Goal: Information Seeking & Learning: Compare options

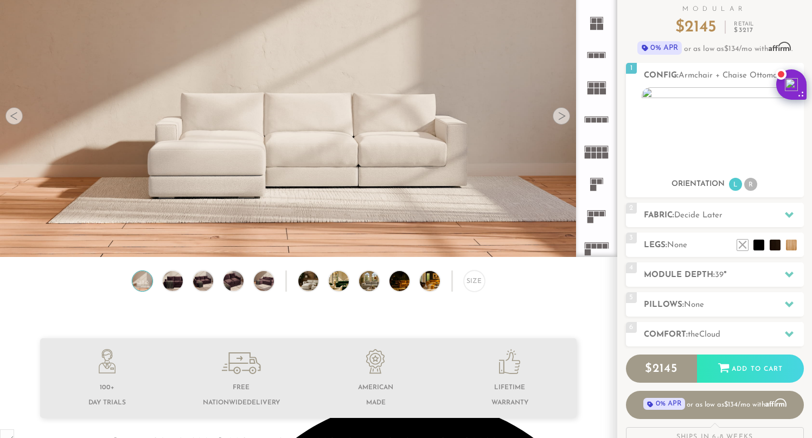
scroll to position [92, 0]
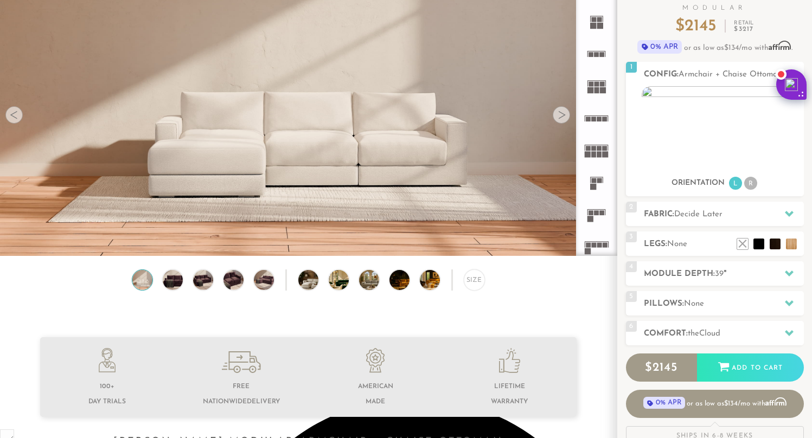
click at [560, 119] on div at bounding box center [560, 114] width 17 height 17
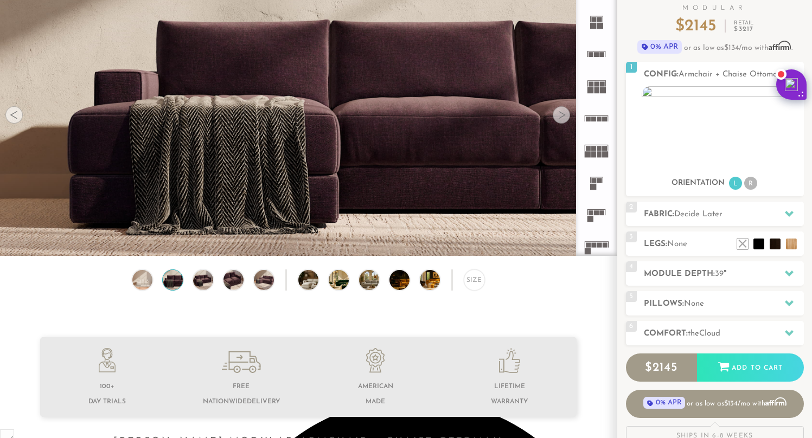
click at [560, 119] on div at bounding box center [560, 114] width 17 height 17
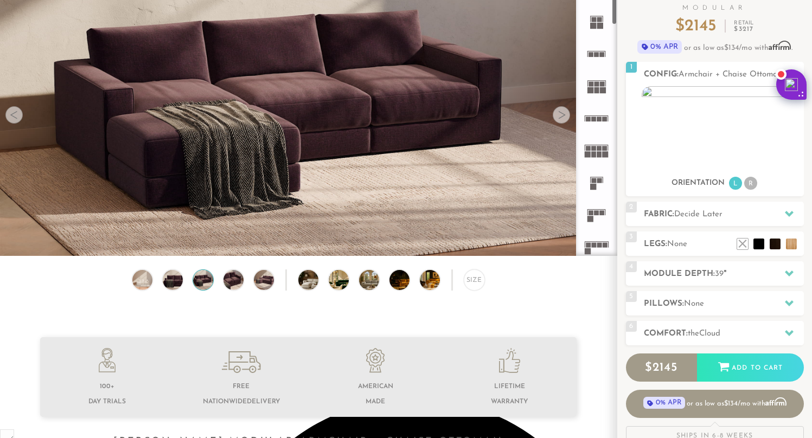
click at [596, 151] on icon at bounding box center [596, 150] width 32 height 32
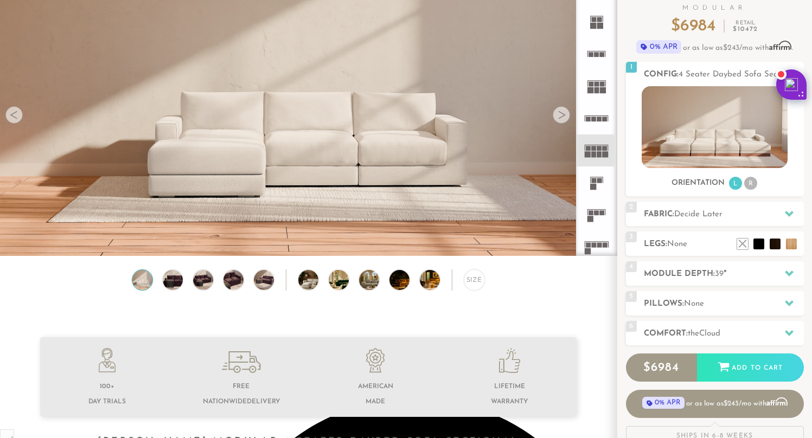
click at [598, 89] on rect at bounding box center [596, 90] width 5 height 6
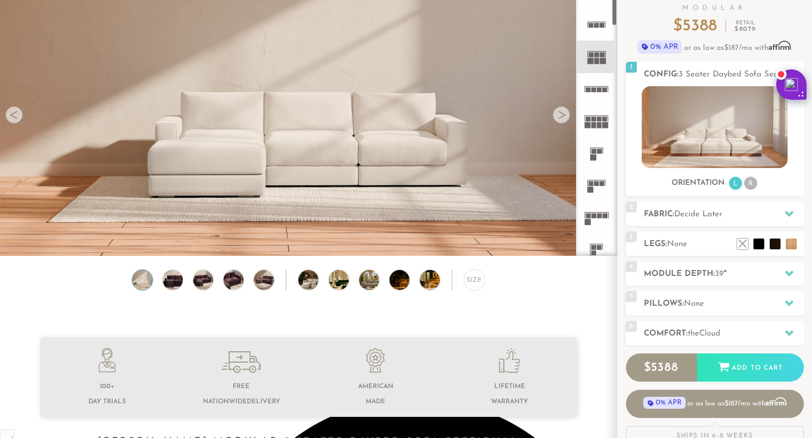
scroll to position [36, 0]
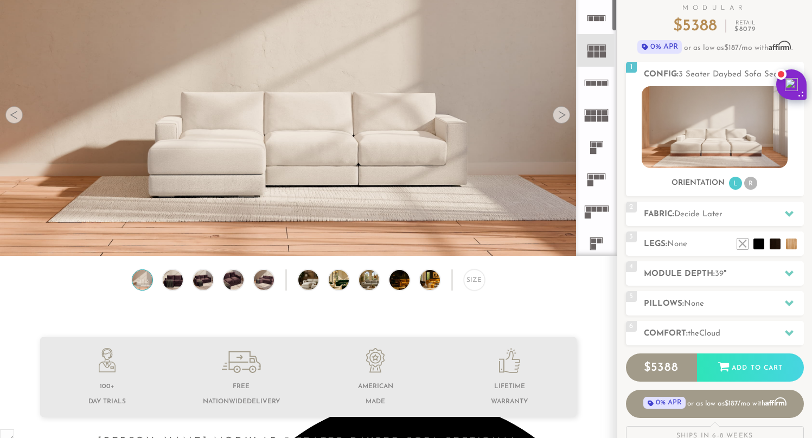
click at [592, 209] on rect at bounding box center [593, 209] width 5 height 5
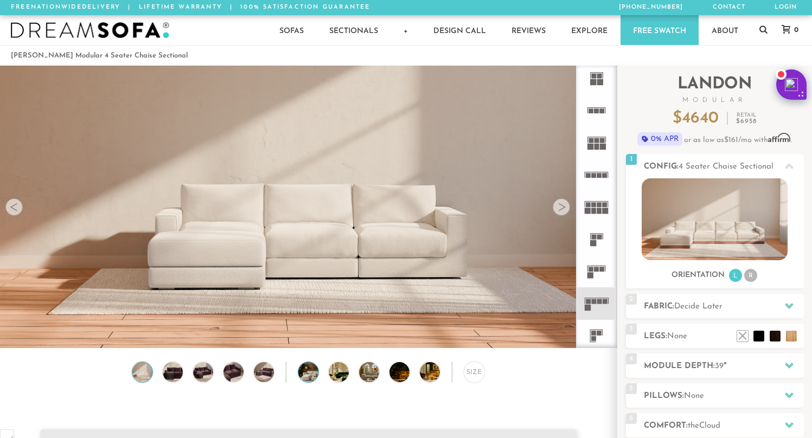
click at [305, 370] on img at bounding box center [316, 372] width 36 height 20
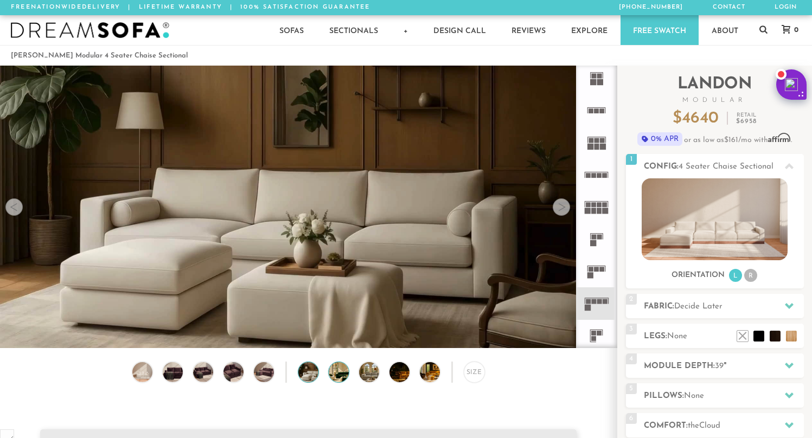
click at [339, 371] on img at bounding box center [347, 372] width 36 height 20
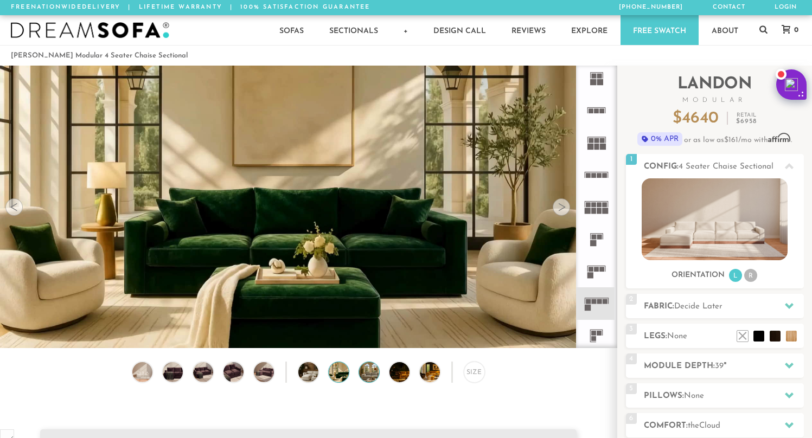
click at [368, 372] on img at bounding box center [377, 372] width 36 height 20
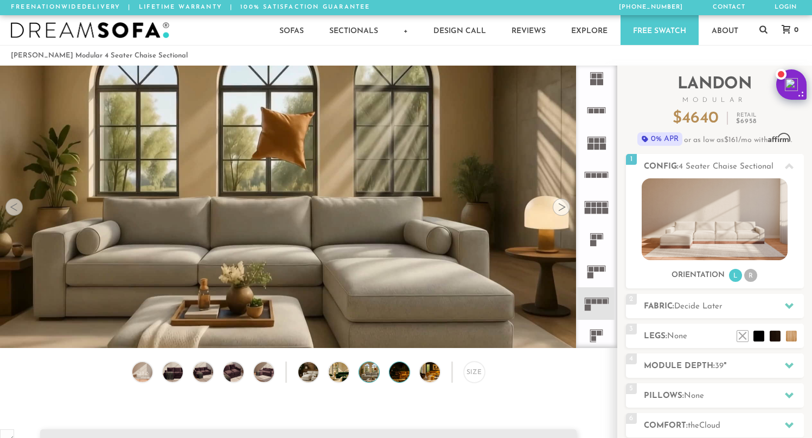
click at [402, 368] on img at bounding box center [407, 372] width 36 height 20
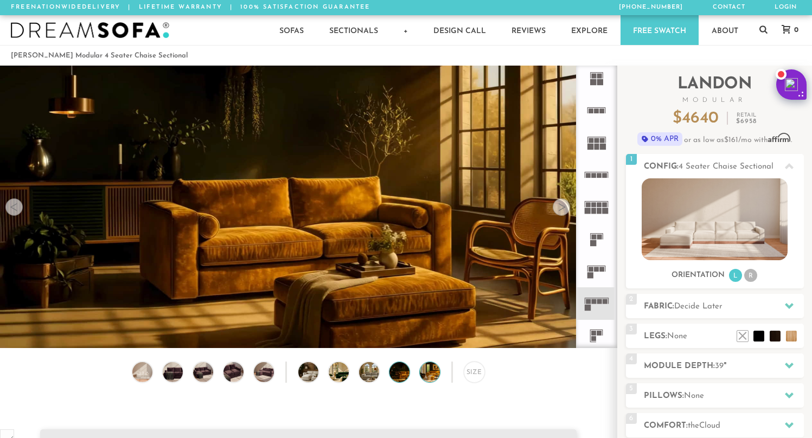
click at [428, 371] on img at bounding box center [438, 372] width 36 height 20
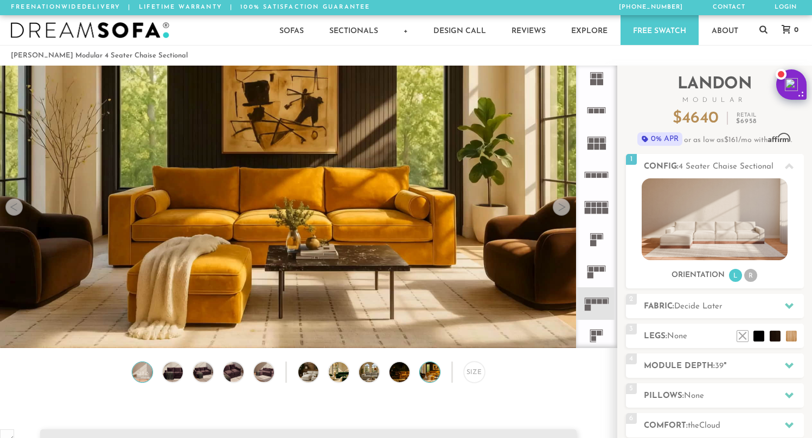
click at [143, 378] on img at bounding box center [143, 372] width 24 height 20
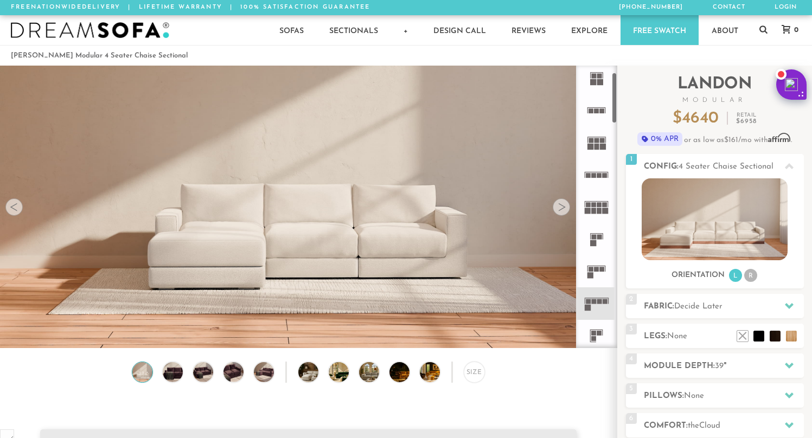
click at [560, 209] on div at bounding box center [560, 206] width 17 height 17
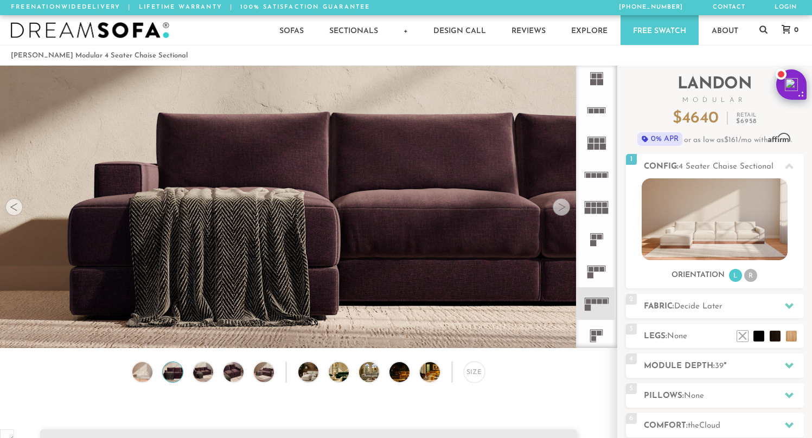
click at [560, 209] on div at bounding box center [560, 206] width 17 height 17
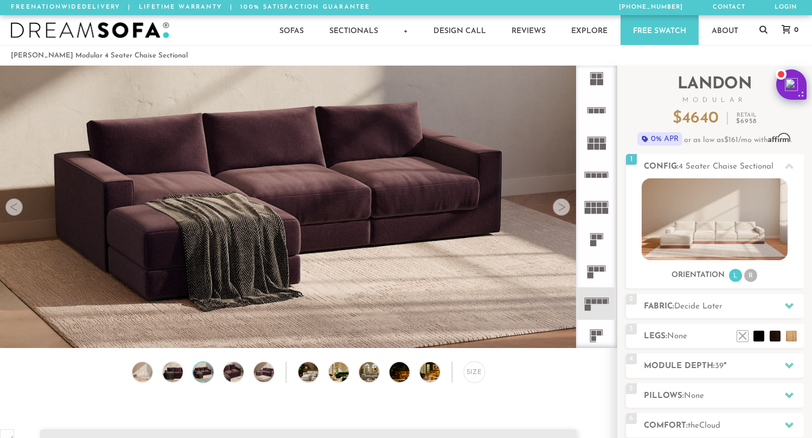
click at [560, 209] on div at bounding box center [560, 206] width 17 height 17
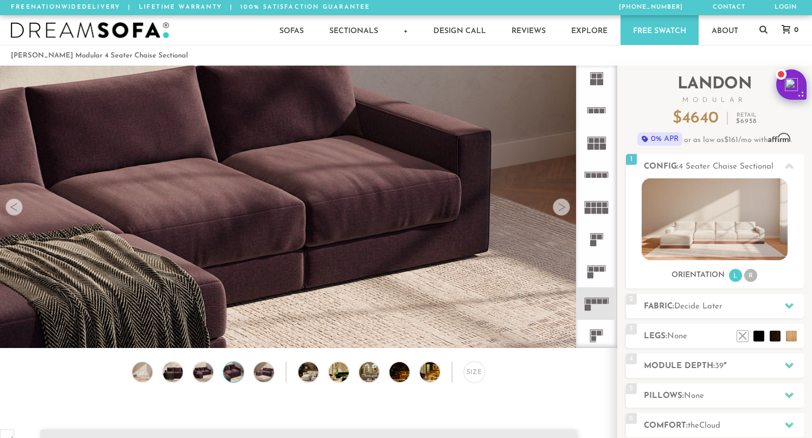
click at [560, 209] on div at bounding box center [560, 206] width 17 height 17
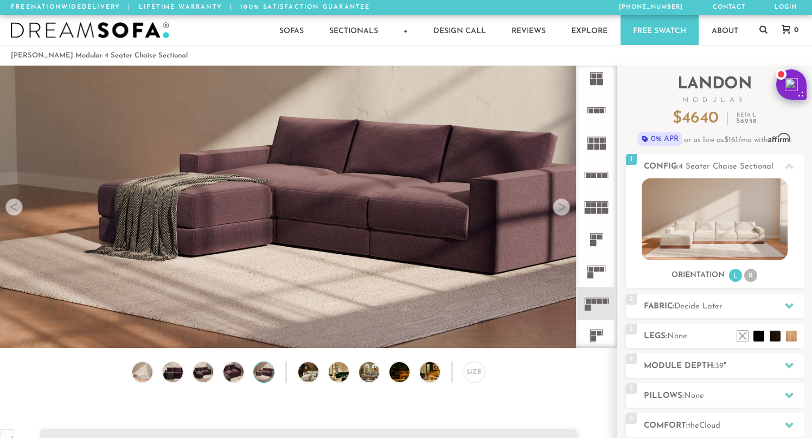
click at [560, 209] on div at bounding box center [560, 206] width 17 height 17
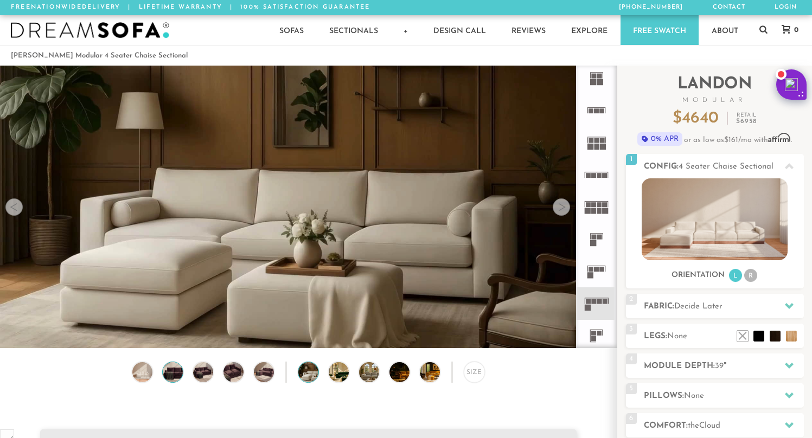
click at [175, 372] on img at bounding box center [173, 372] width 24 height 20
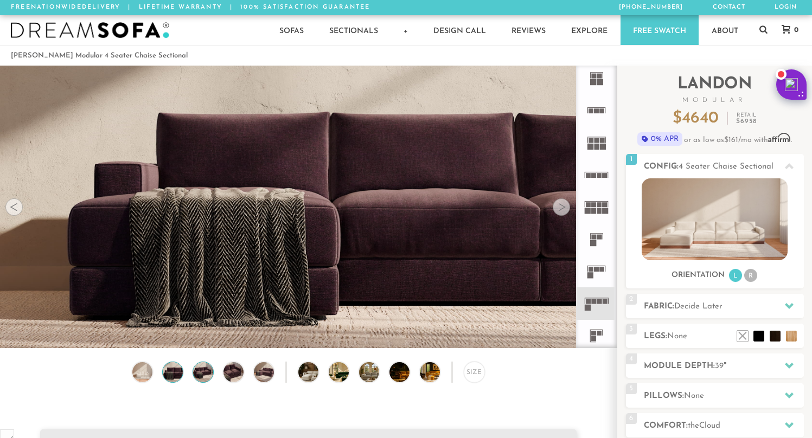
click at [205, 370] on img at bounding box center [203, 372] width 24 height 20
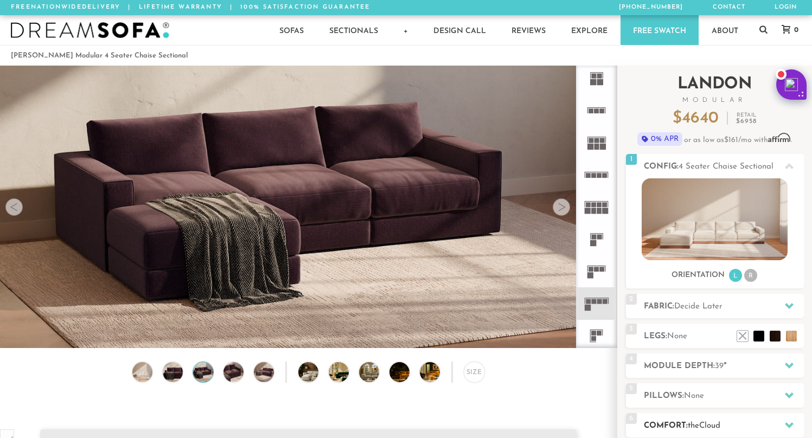
click at [684, 421] on h2 "Comfort: the Cloud" at bounding box center [723, 426] width 160 height 12
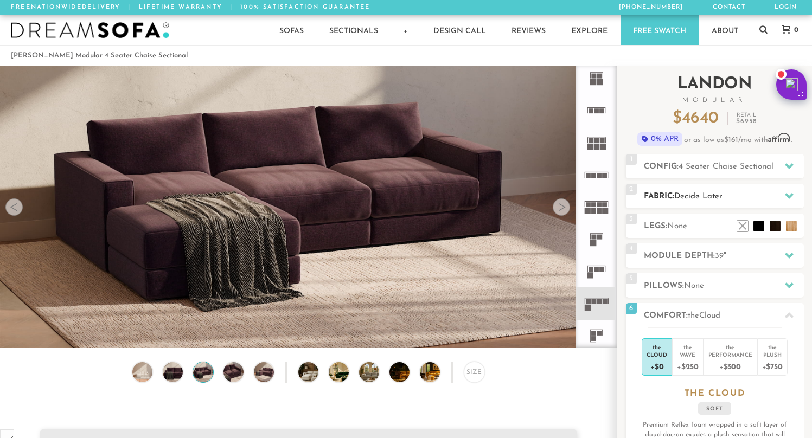
click at [693, 199] on span "Decide Later" at bounding box center [698, 196] width 48 height 8
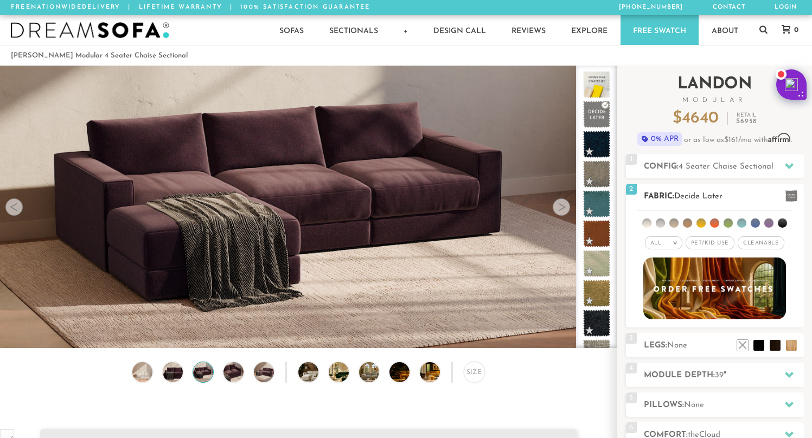
click at [702, 222] on li at bounding box center [700, 222] width 9 height 9
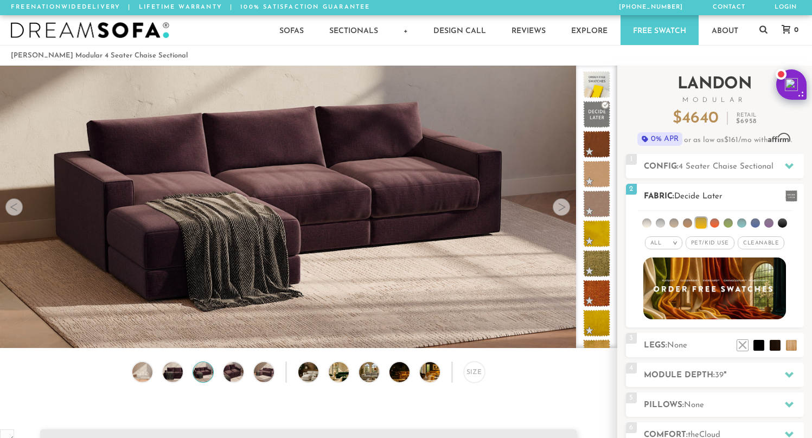
click at [742, 223] on li at bounding box center [741, 222] width 9 height 9
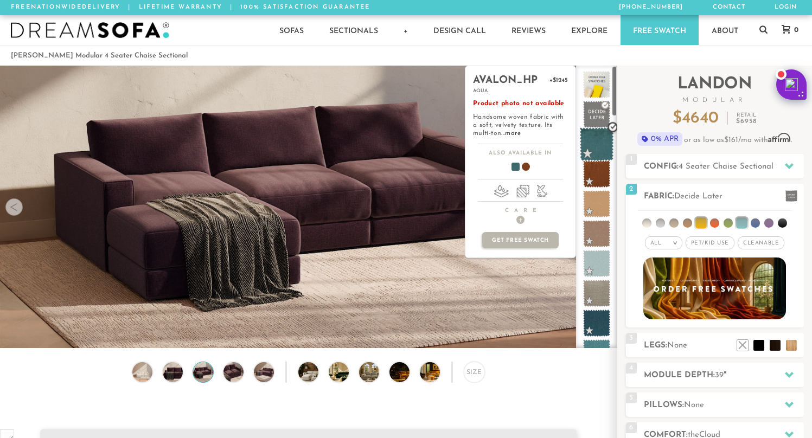
click at [601, 138] on span at bounding box center [597, 144] width 34 height 34
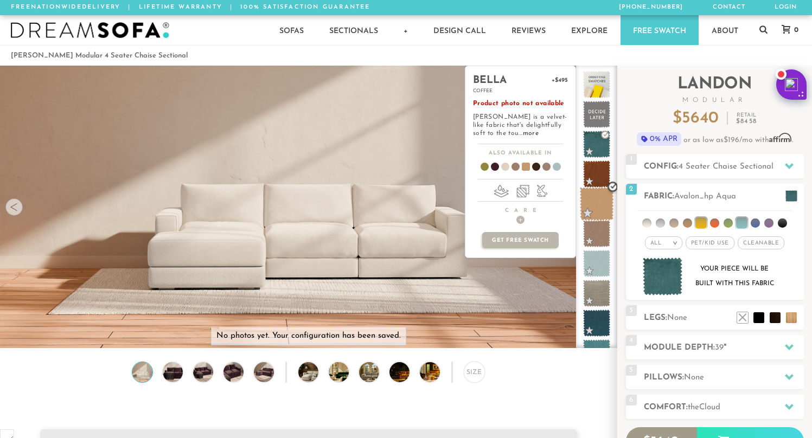
click at [594, 199] on span at bounding box center [597, 204] width 34 height 34
click at [482, 163] on span at bounding box center [480, 169] width 42 height 40
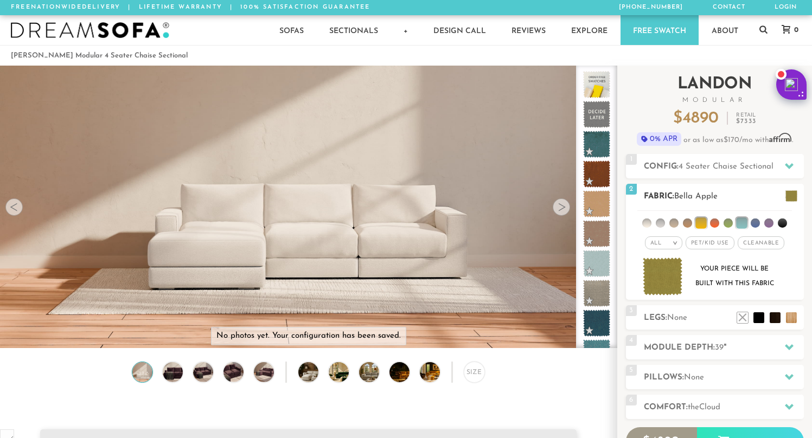
scroll to position [18, 0]
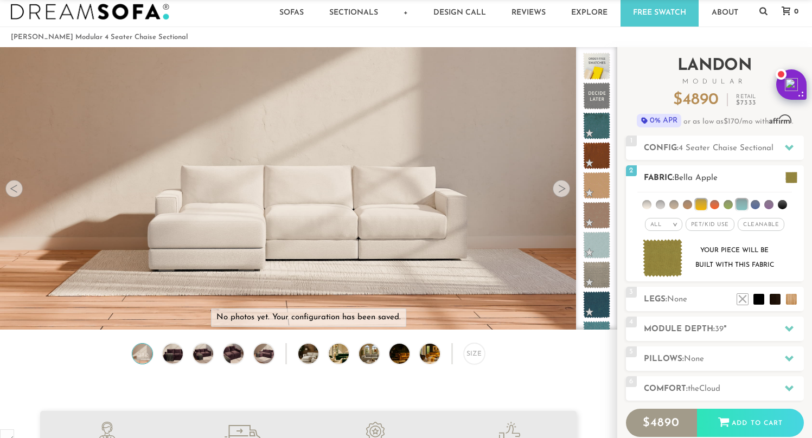
click at [781, 206] on li at bounding box center [781, 204] width 9 height 9
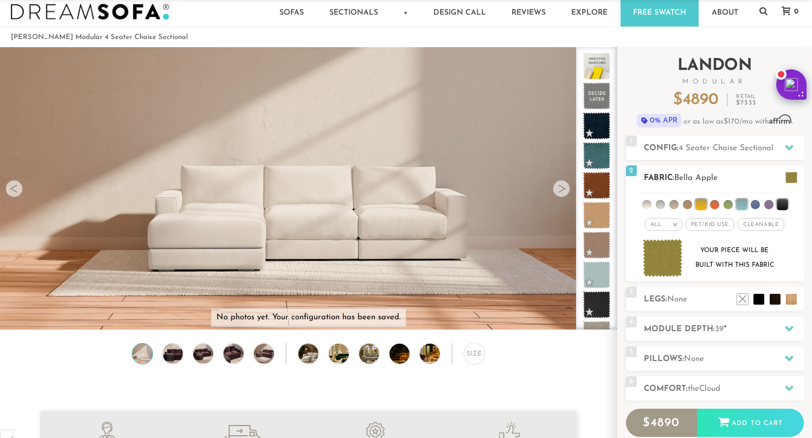
click at [779, 205] on li at bounding box center [781, 204] width 11 height 11
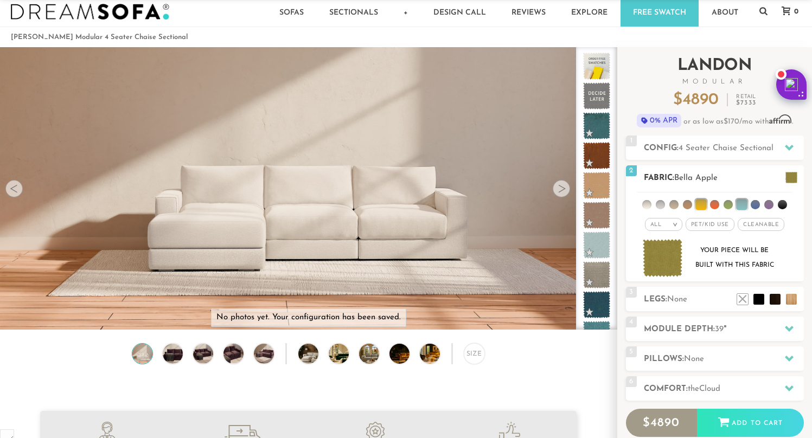
click at [740, 204] on li at bounding box center [741, 204] width 11 height 11
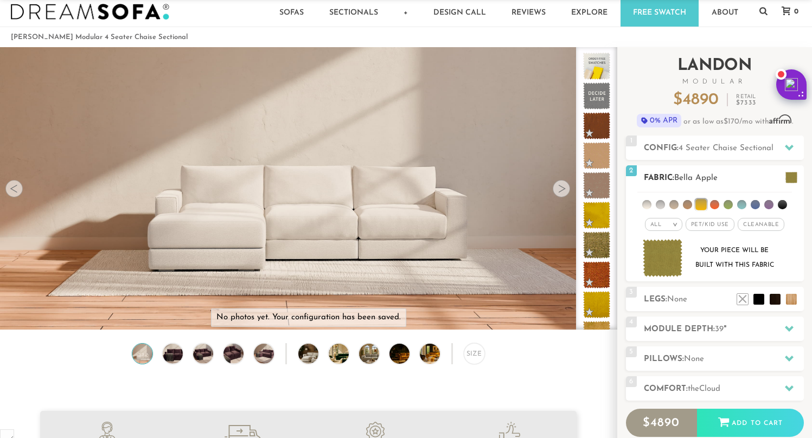
click at [697, 203] on li at bounding box center [700, 204] width 11 height 11
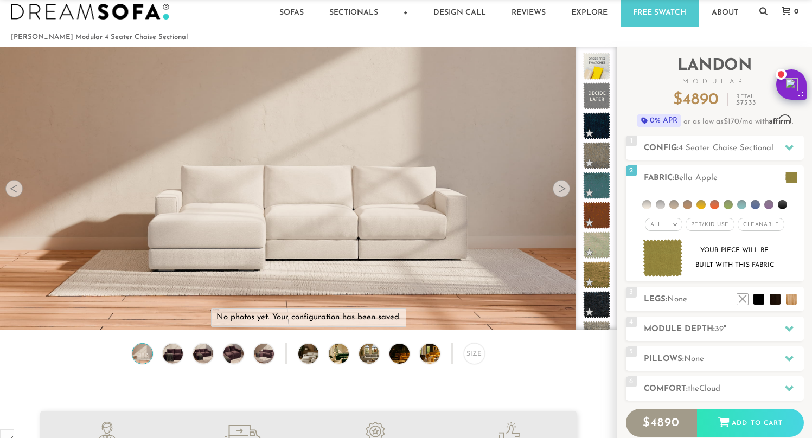
click at [128, 12] on img at bounding box center [90, 12] width 158 height 16
